Goal: Task Accomplishment & Management: Manage account settings

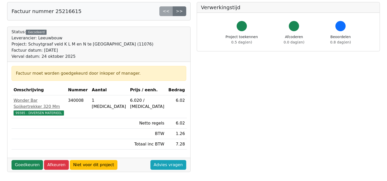
scroll to position [31, 0]
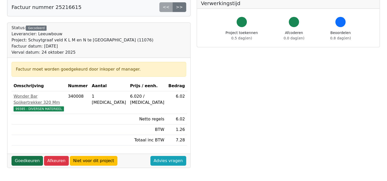
click at [21, 156] on link "Goedkeuren" at bounding box center [27, 161] width 31 height 10
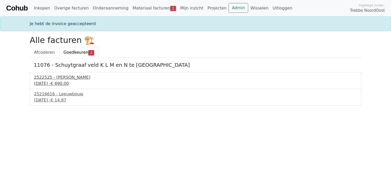
click at [54, 83] on div "[DATE] - € 690,00" at bounding box center [195, 84] width 323 height 6
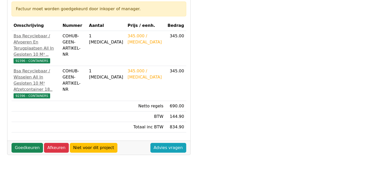
scroll to position [92, 0]
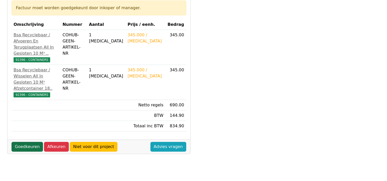
click at [28, 142] on link "Goedkeuren" at bounding box center [27, 147] width 31 height 10
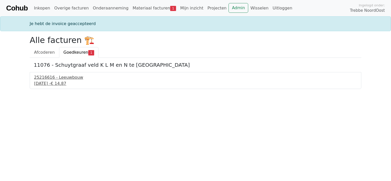
click at [62, 82] on div "24 september 2025 - € 14,87" at bounding box center [195, 84] width 323 height 6
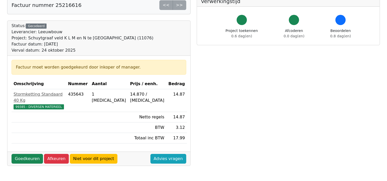
scroll to position [41, 0]
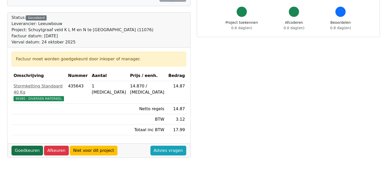
click at [29, 146] on link "Goedkeuren" at bounding box center [27, 151] width 31 height 10
